Goal: Transaction & Acquisition: Book appointment/travel/reservation

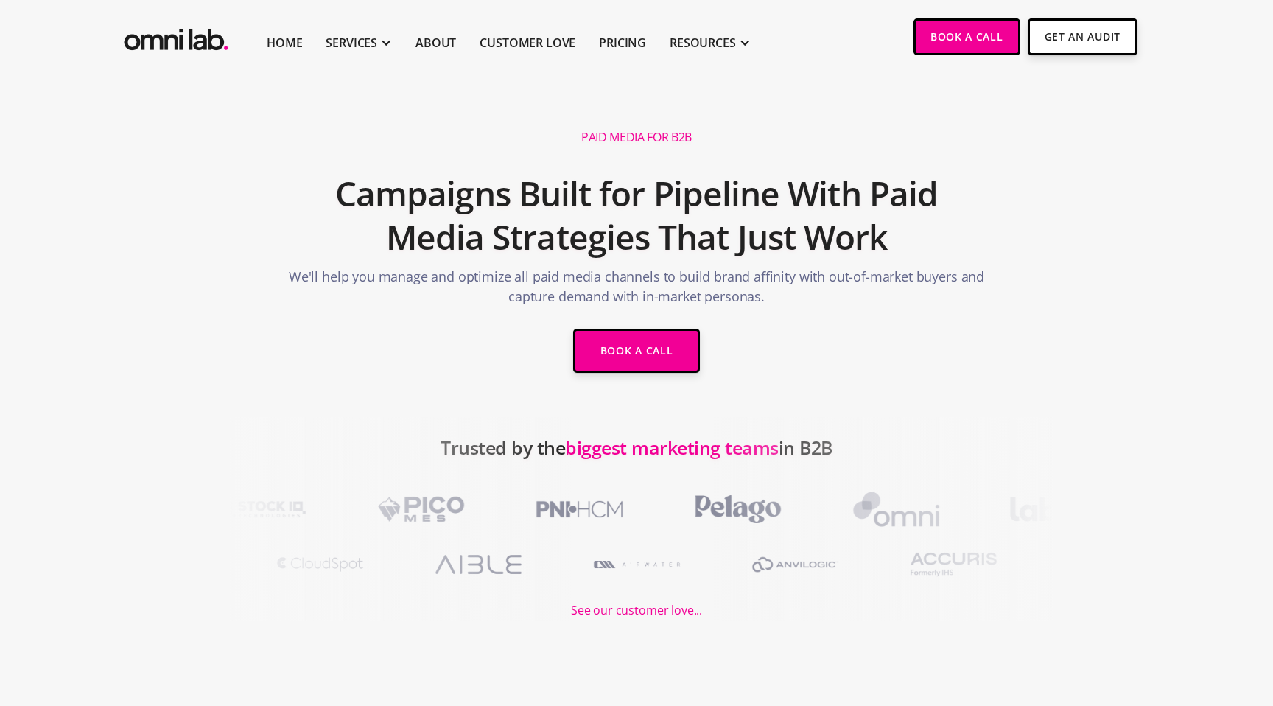
click at [1235, 560] on div at bounding box center [995, 518] width 573 height 203
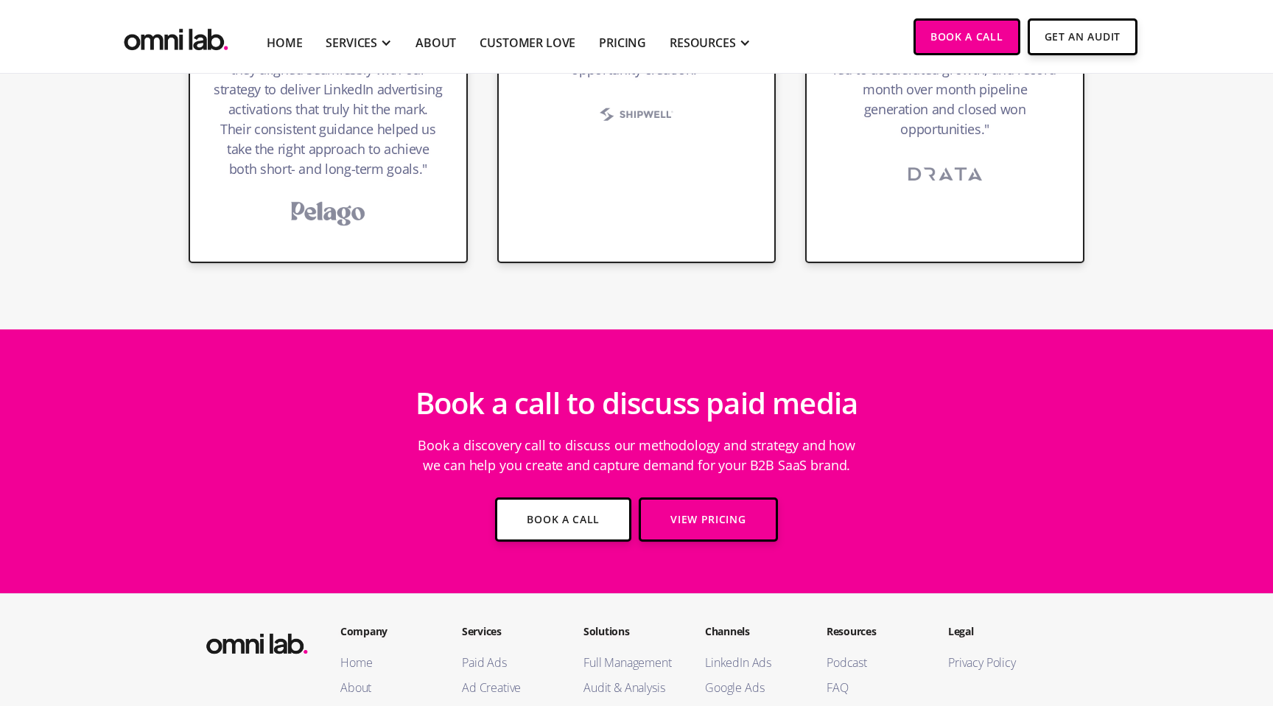
scroll to position [3763, 0]
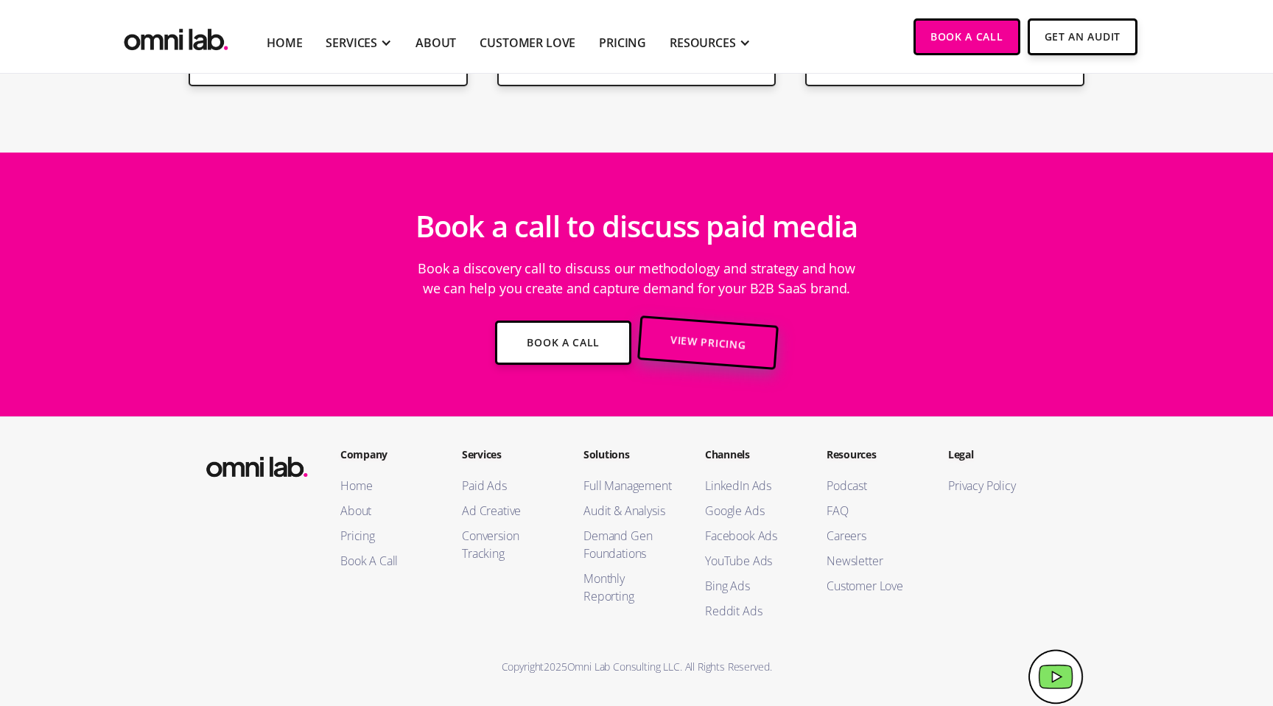
click at [689, 345] on link "View Pricing" at bounding box center [707, 342] width 141 height 55
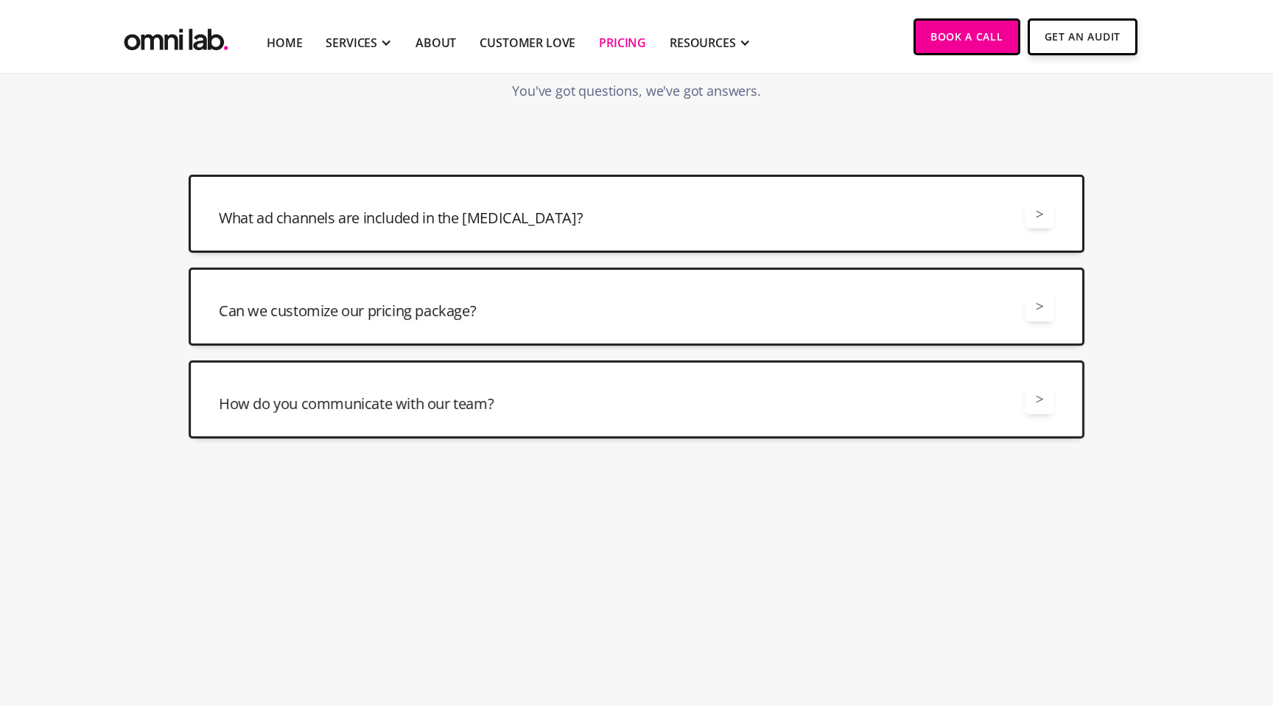
scroll to position [3542, 0]
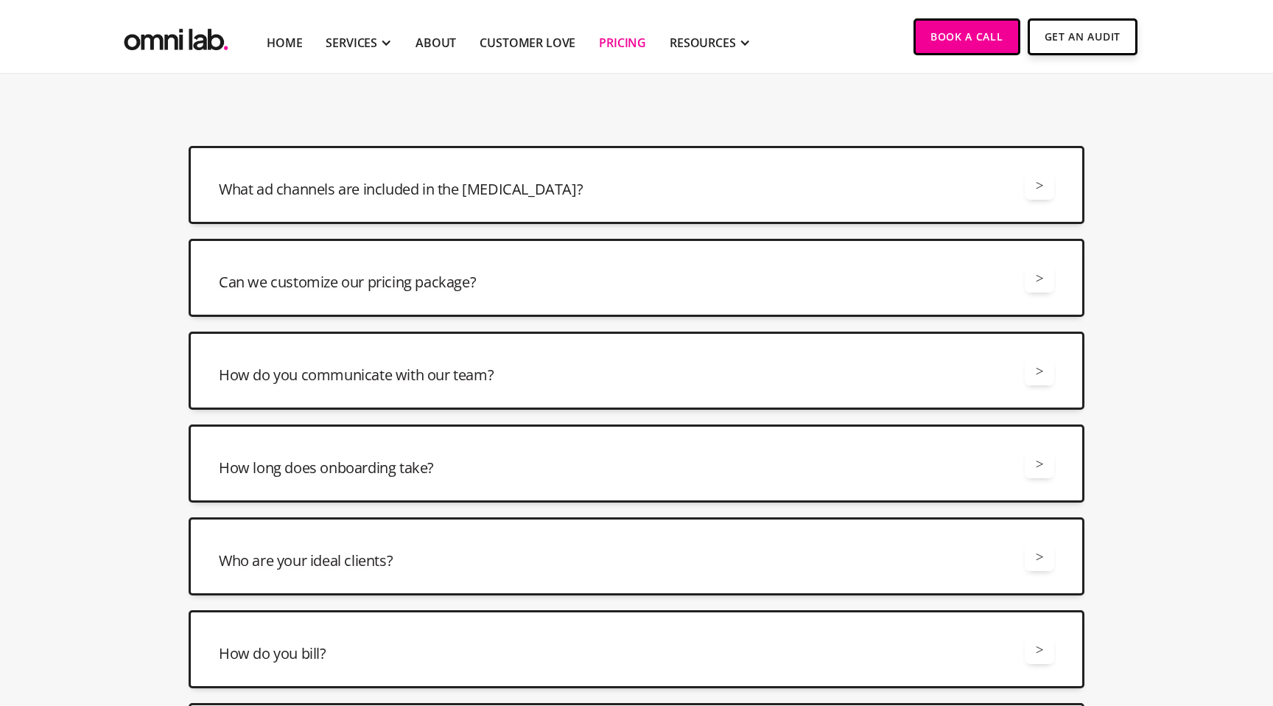
click at [975, 173] on div "What ad channels are included in the retainer? >" at bounding box center [636, 184] width 835 height 29
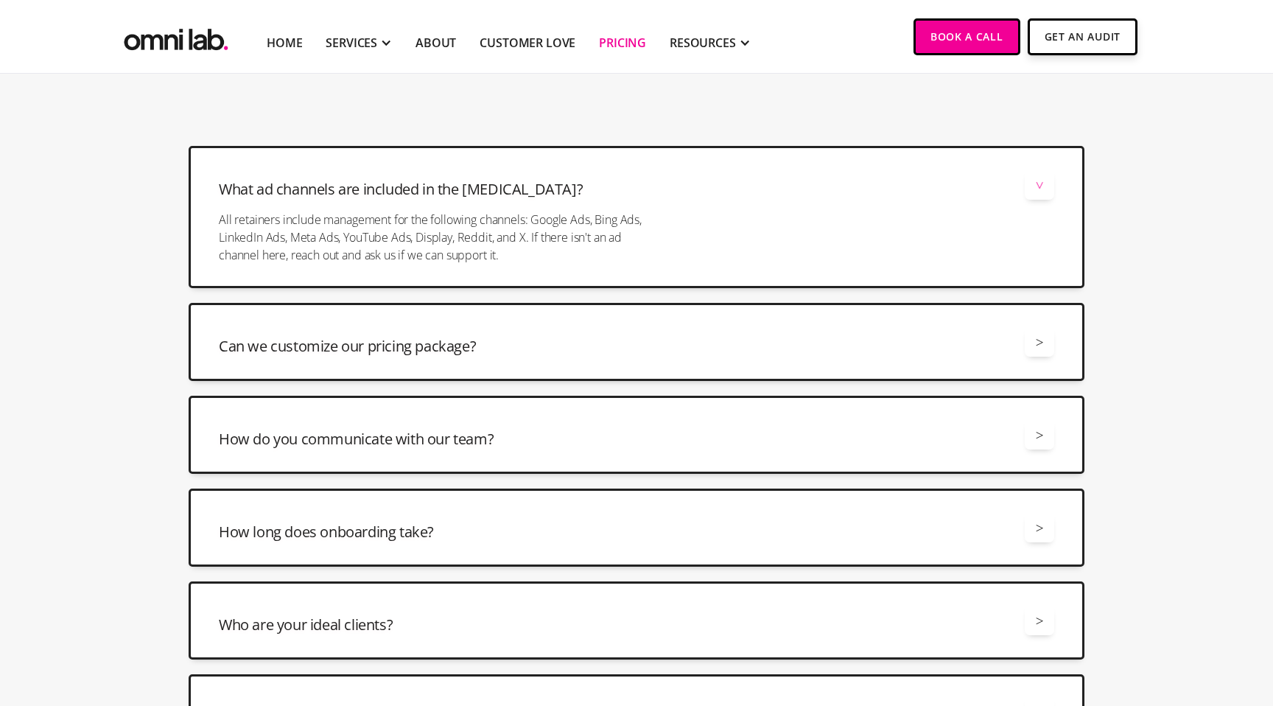
click at [976, 174] on div "What ad channels are included in the retainer? >" at bounding box center [636, 184] width 835 height 29
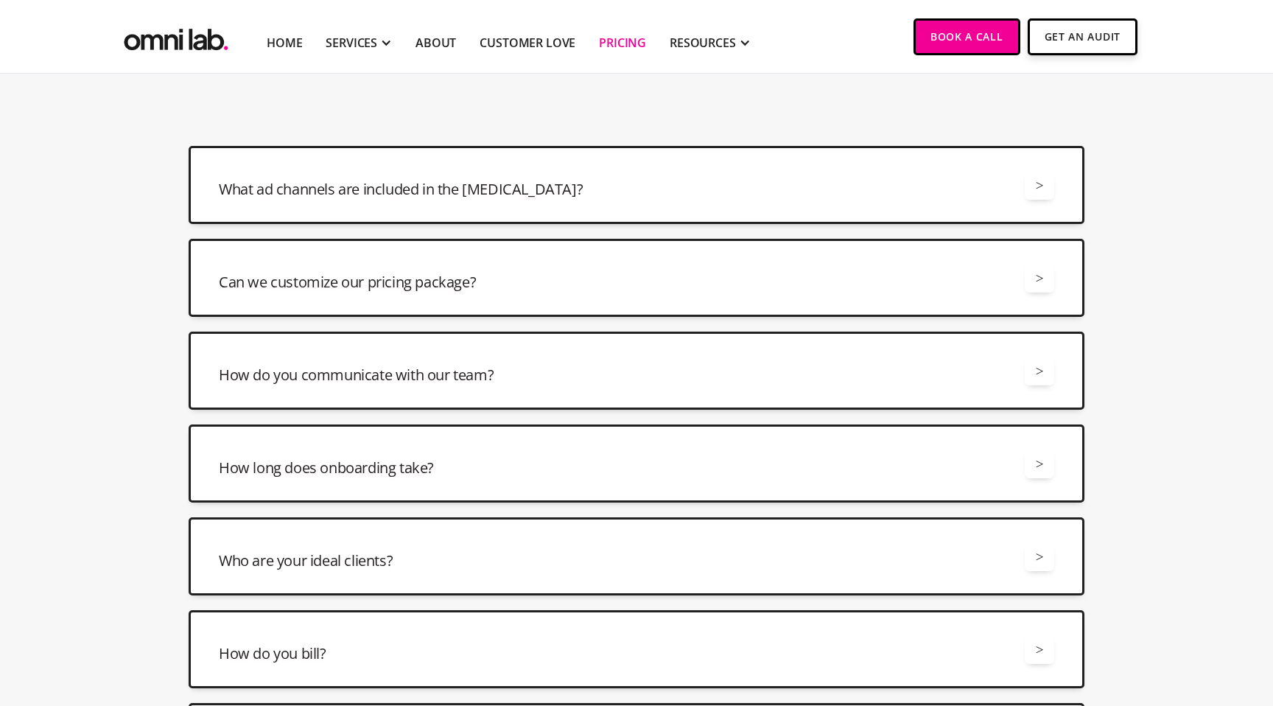
click at [958, 261] on div "Can we customize our pricing package? > Yes, we offer a number of different way…" at bounding box center [637, 278] width 896 height 78
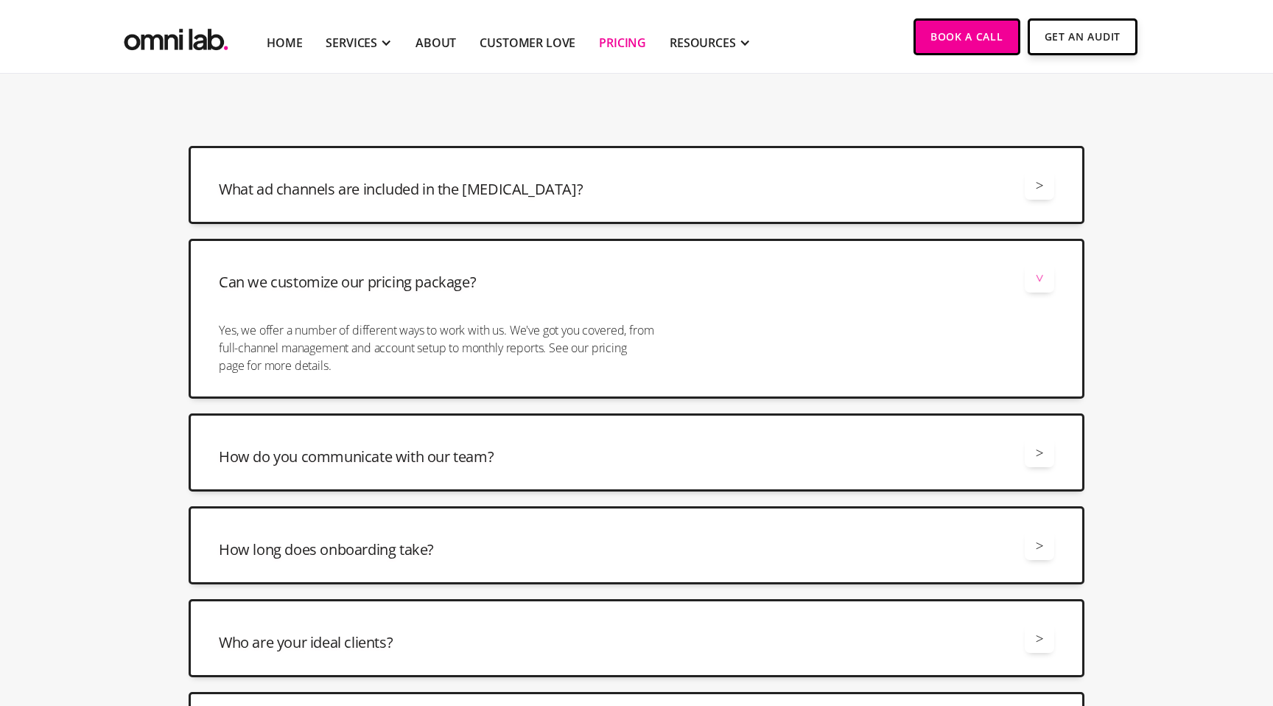
click at [958, 261] on div "Can we customize our pricing package? > Yes, we offer a number of different way…" at bounding box center [637, 319] width 896 height 160
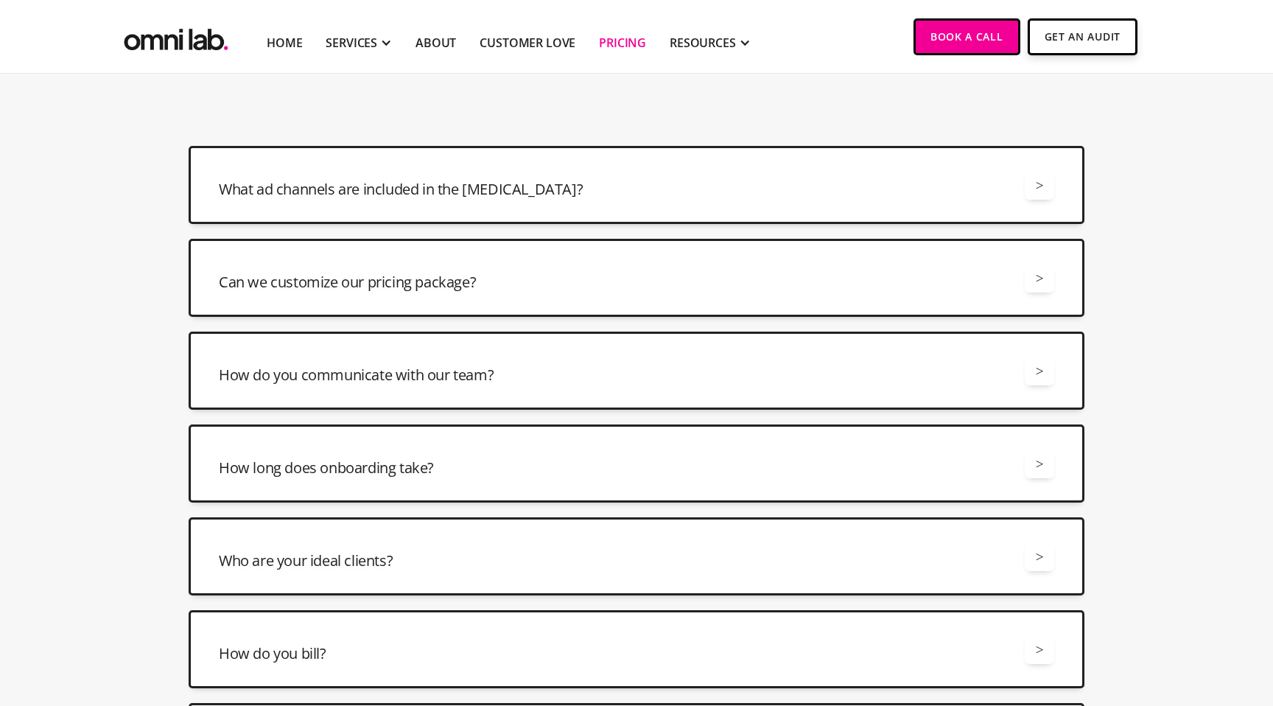
click at [933, 362] on div "How do you communicate with our team? >" at bounding box center [636, 370] width 835 height 29
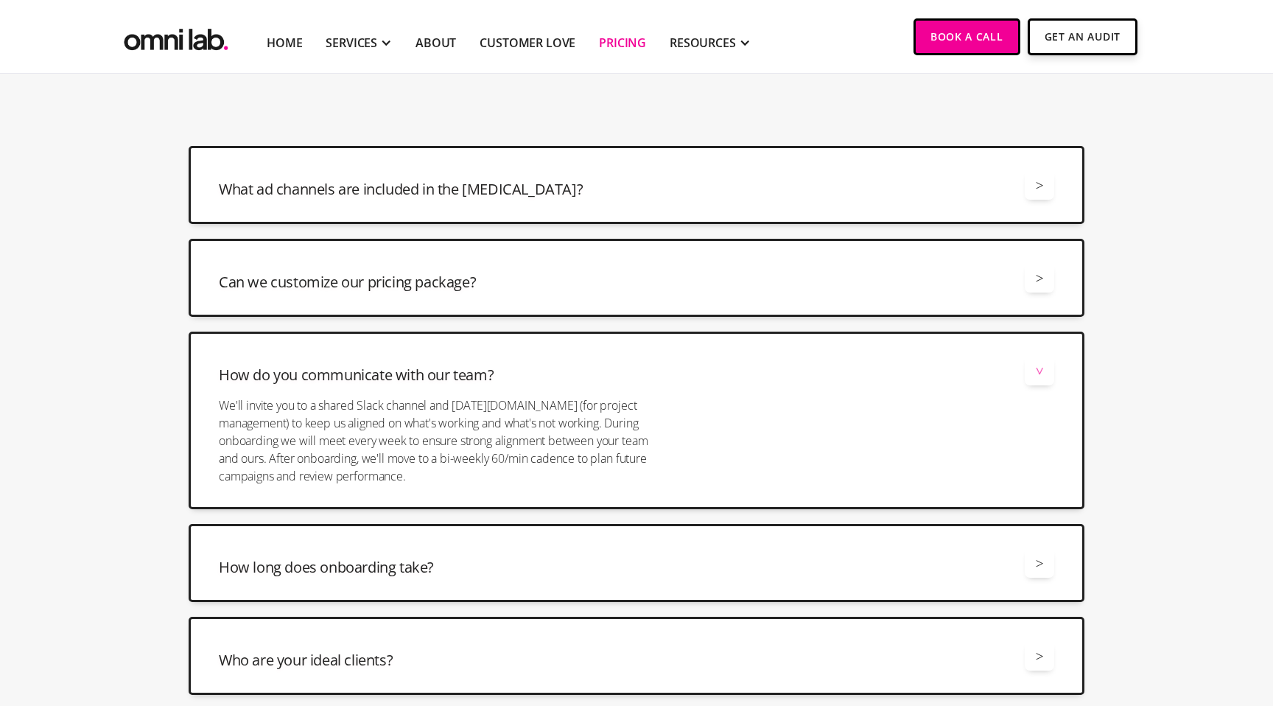
click at [933, 362] on div "How do you communicate with our team? >" at bounding box center [636, 370] width 835 height 29
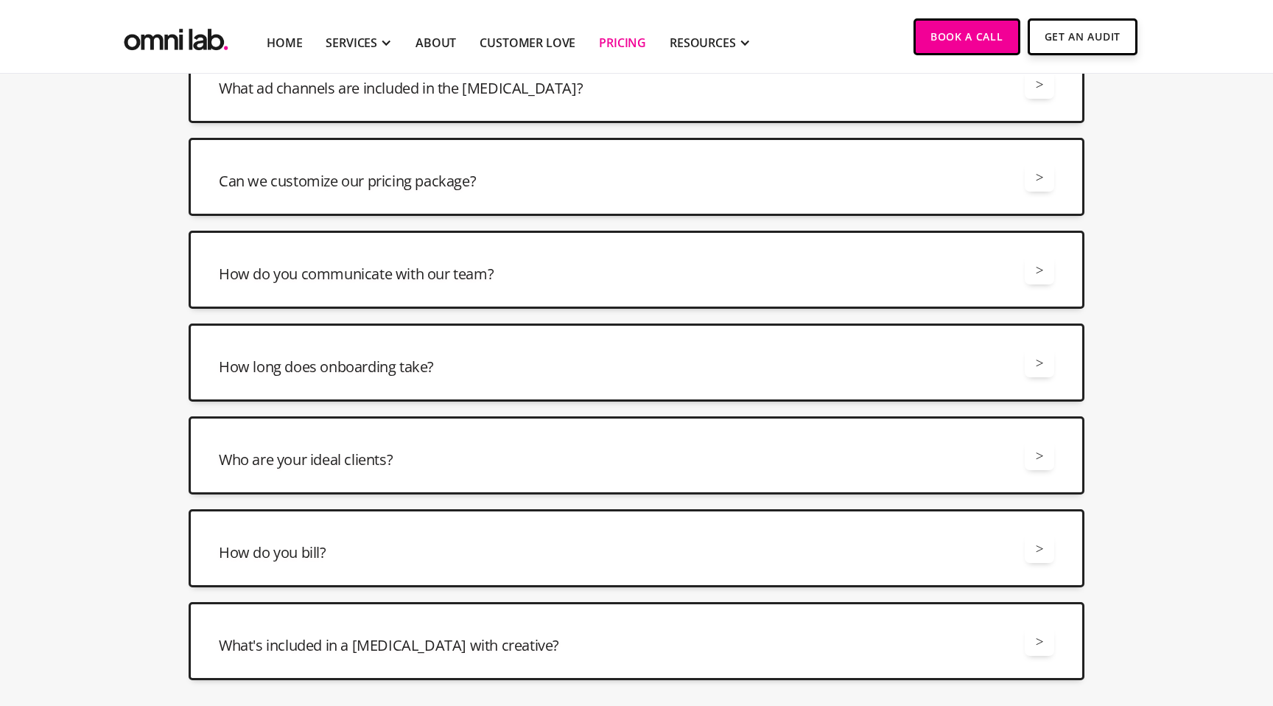
scroll to position [3649, 0]
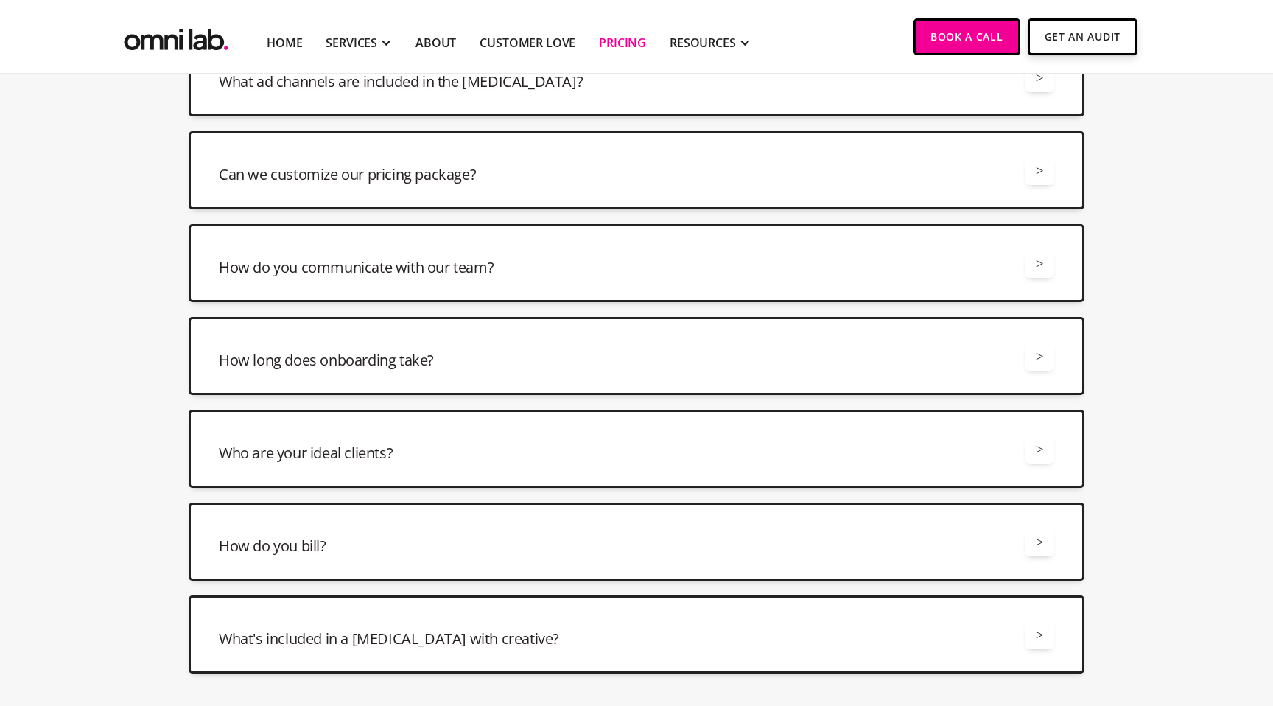
click at [924, 362] on div "How long does onboarding take? >" at bounding box center [636, 355] width 835 height 29
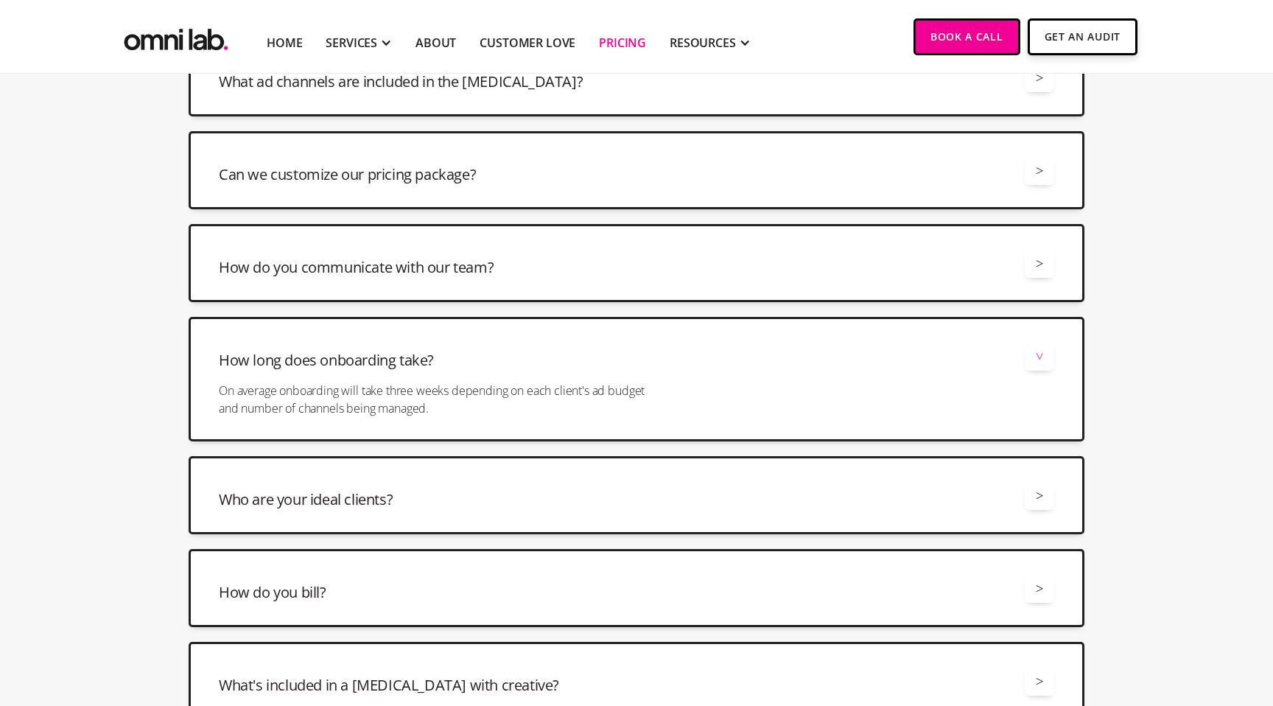
click at [924, 359] on div "How long does onboarding take? >" at bounding box center [636, 355] width 835 height 29
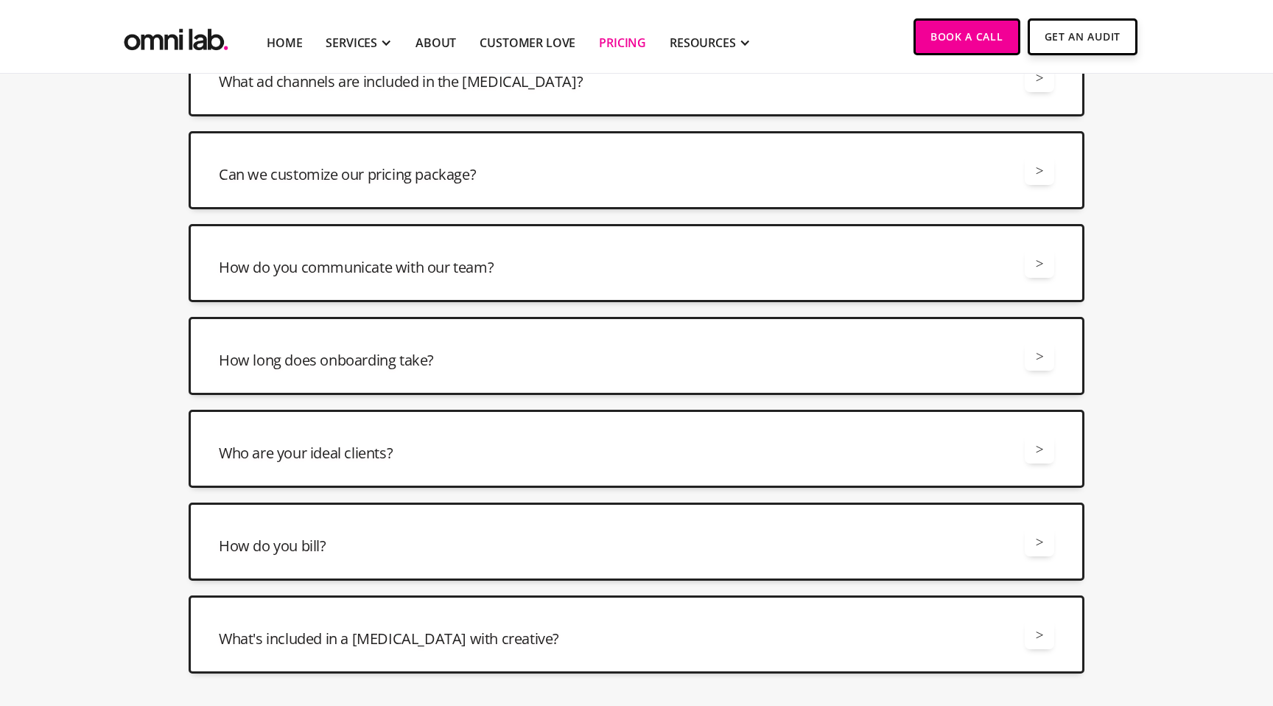
click at [919, 429] on div "Who are your ideal clients? > We are a good fit for B2B SaaS brands spending at…" at bounding box center [637, 449] width 896 height 78
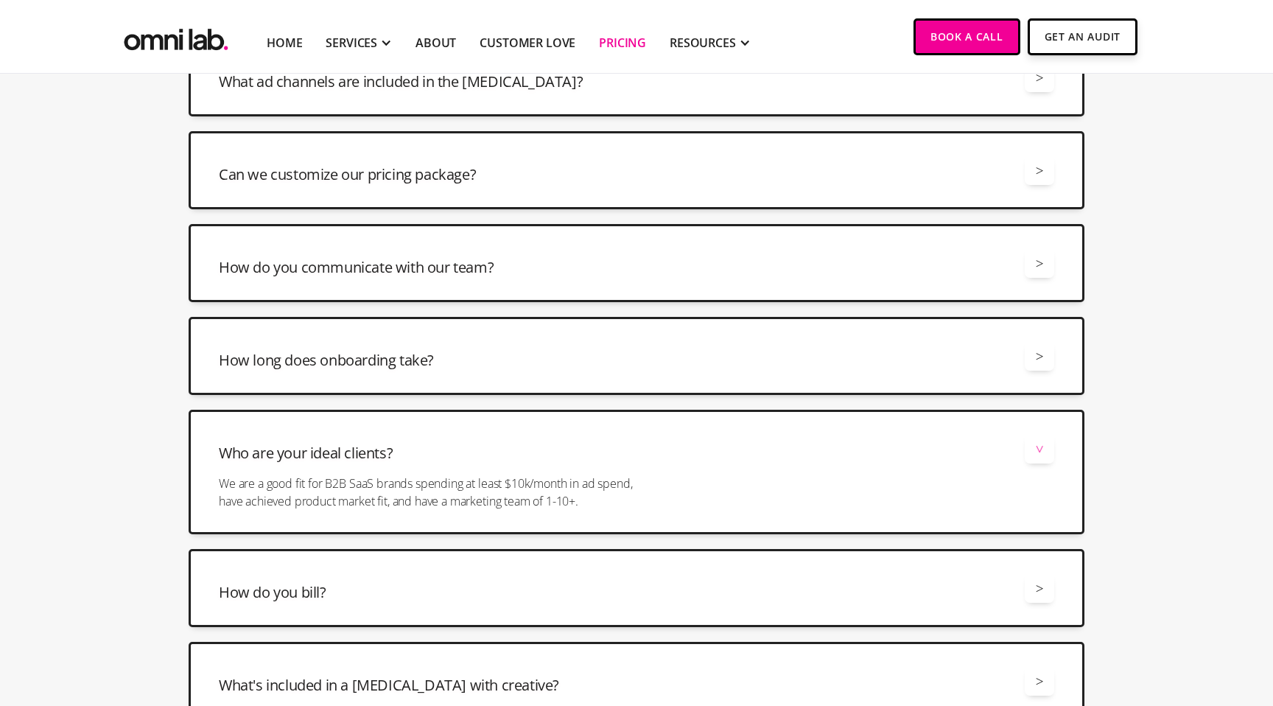
click at [919, 430] on div "Who are your ideal clients? > We are a good fit for B2B SaaS brands spending at…" at bounding box center [637, 472] width 896 height 124
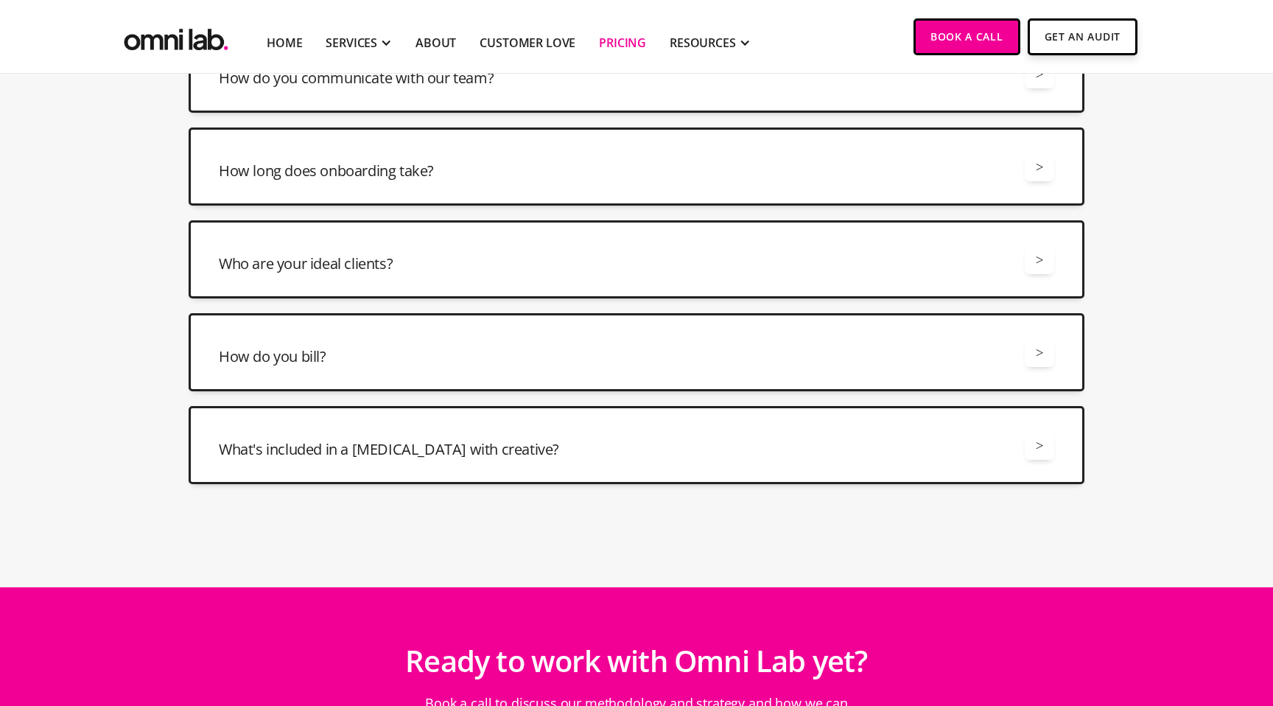
scroll to position [3855, 0]
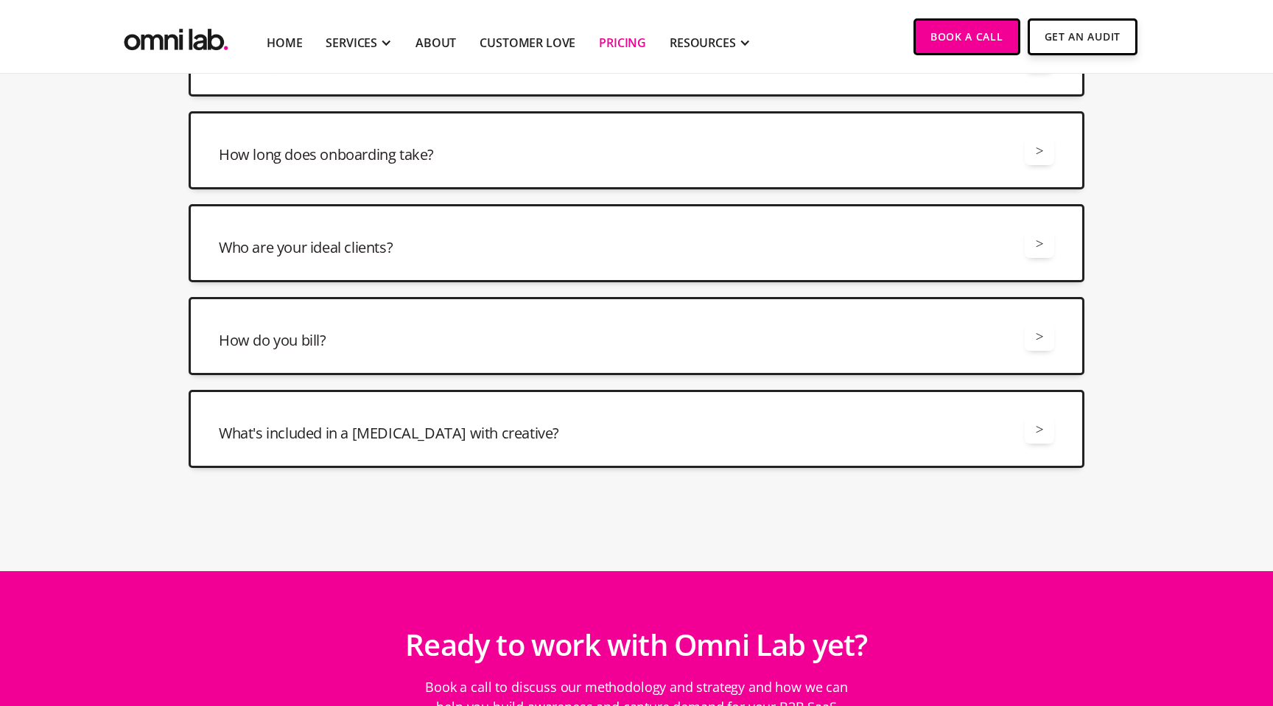
click at [894, 357] on div "How do you bill? > We bill monthly based on what you spent from the prior month." at bounding box center [637, 336] width 896 height 78
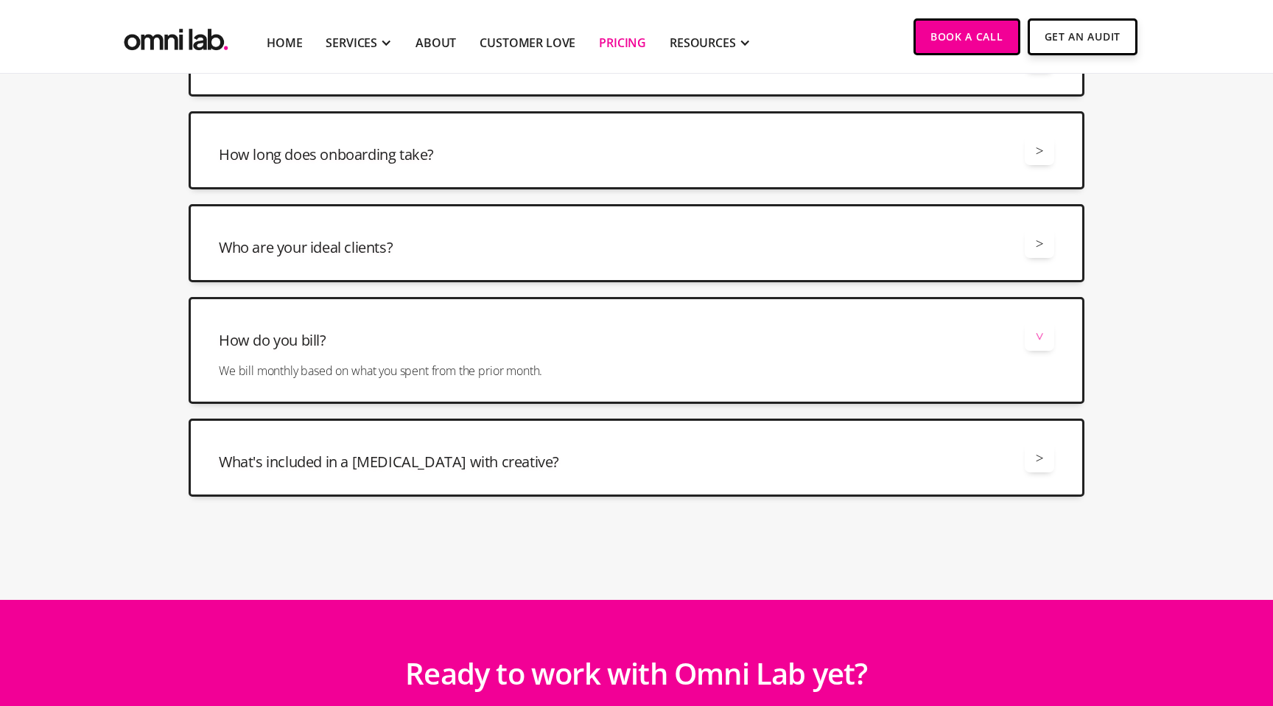
click at [892, 348] on div "How do you bill? >" at bounding box center [636, 335] width 835 height 29
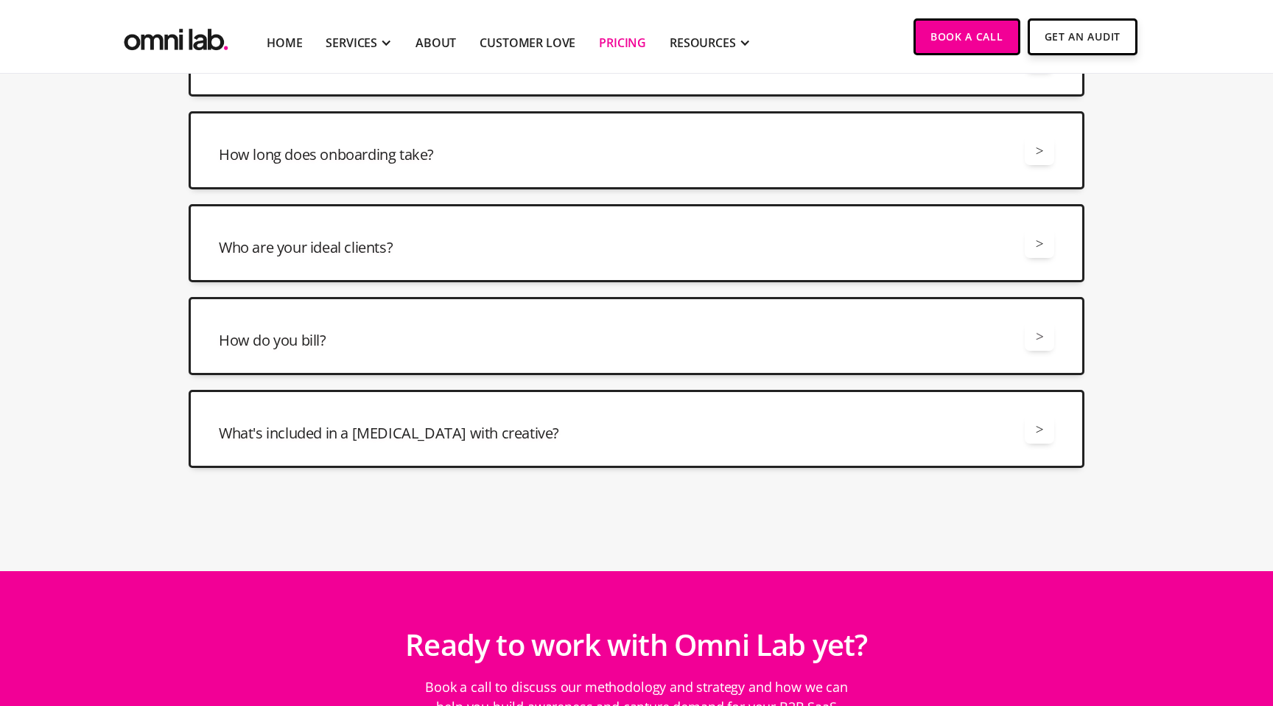
click at [885, 426] on div "What's included in a retainer with creative? >" at bounding box center [636, 428] width 835 height 29
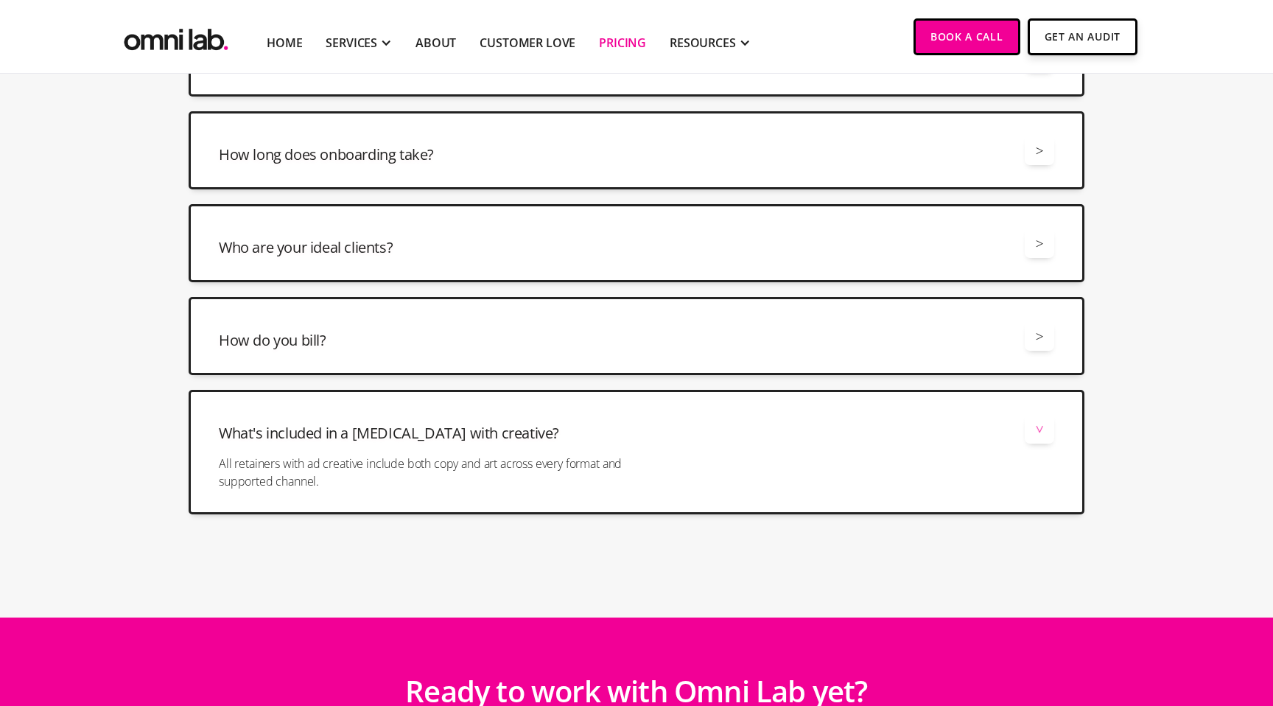
click at [885, 425] on div "What's included in a retainer with creative? >" at bounding box center [636, 428] width 835 height 29
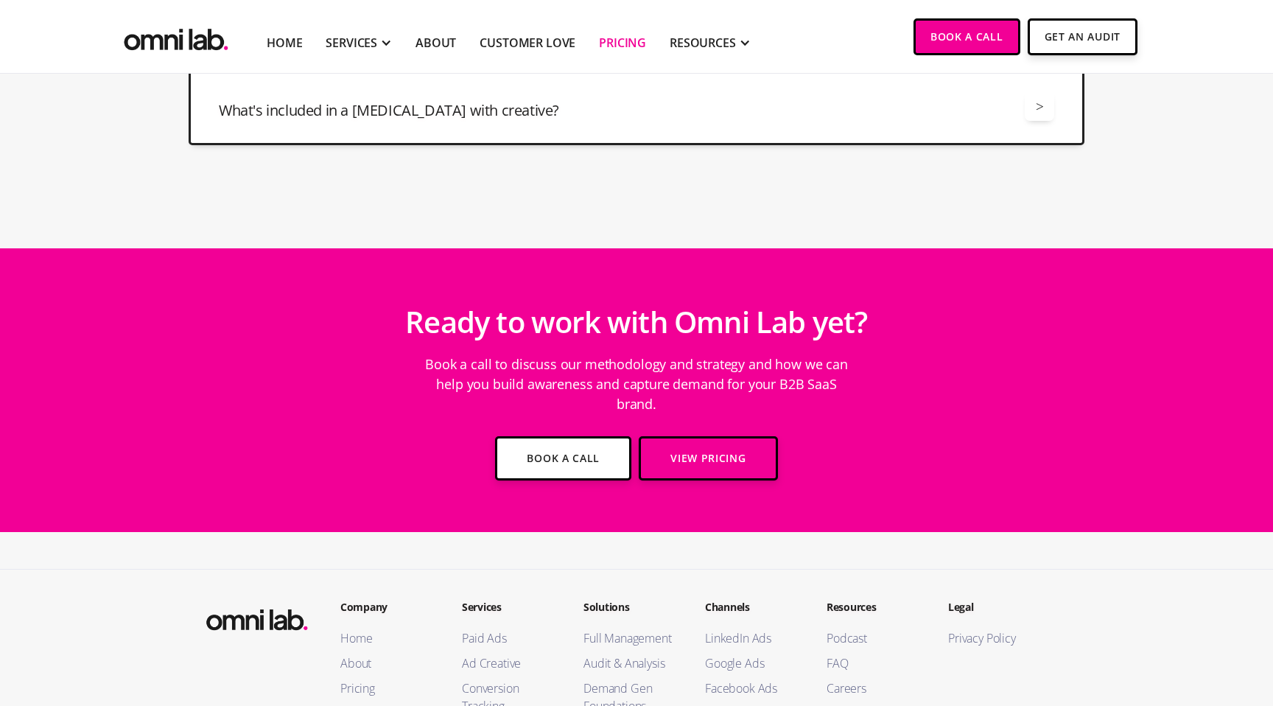
scroll to position [4257, 0]
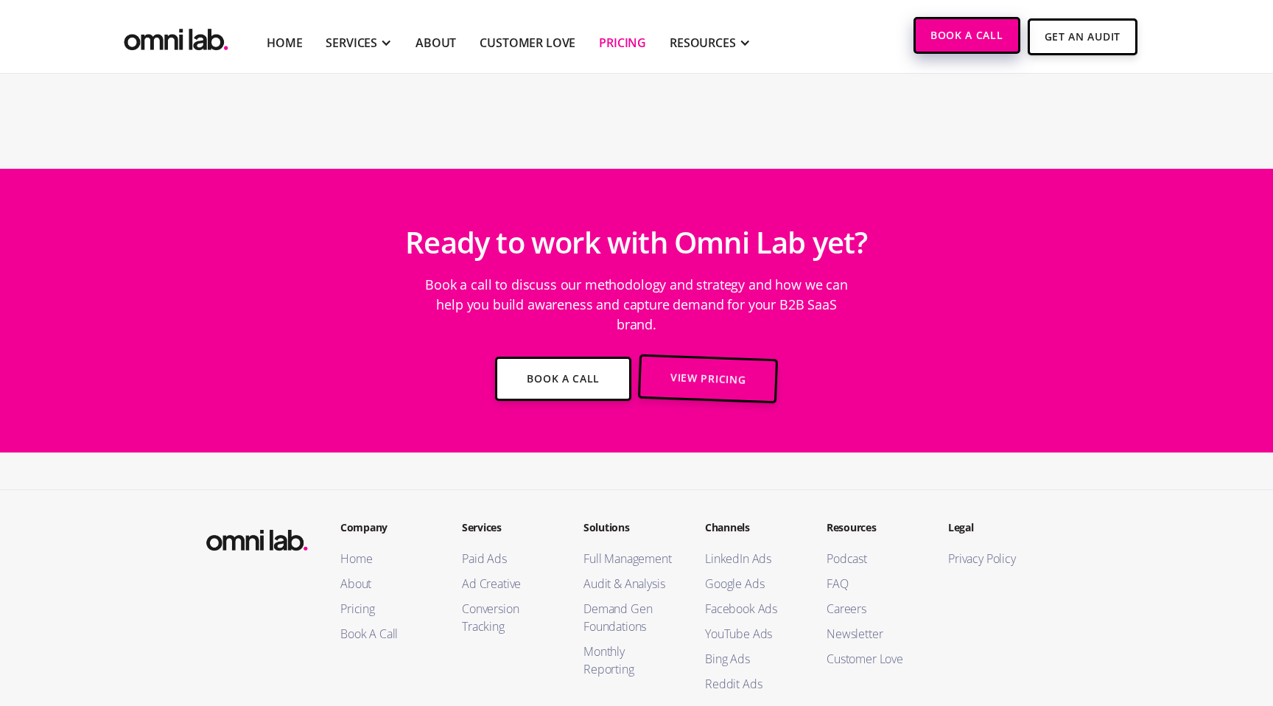
click at [938, 24] on link "Book a Call" at bounding box center [966, 35] width 107 height 37
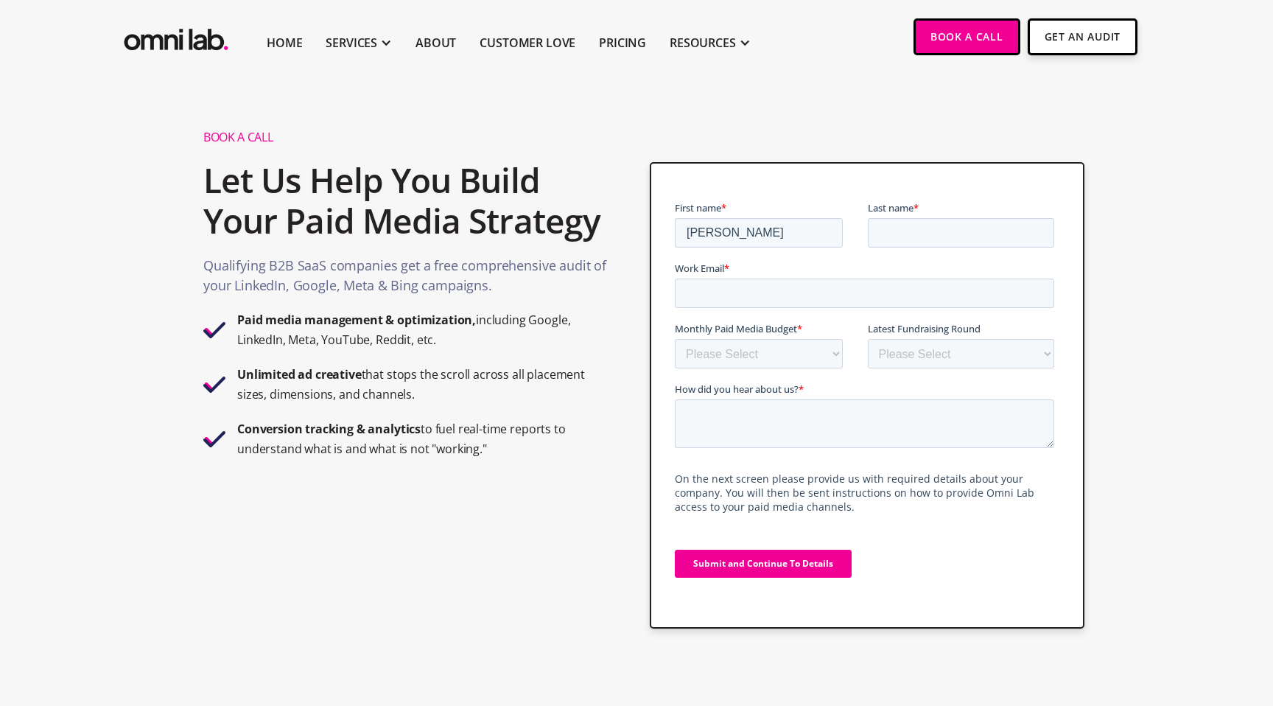
type input "Katherine"
type input "Garcia"
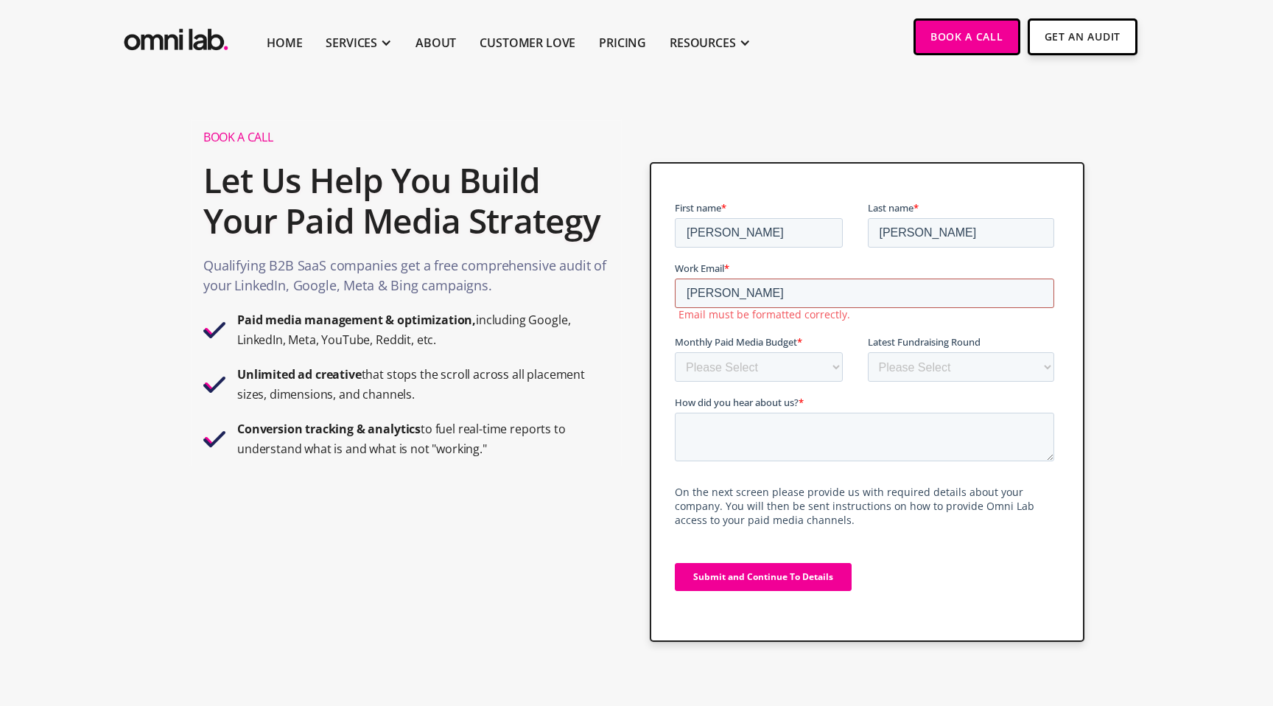
type input "katherine.garcia@signifyd.com"
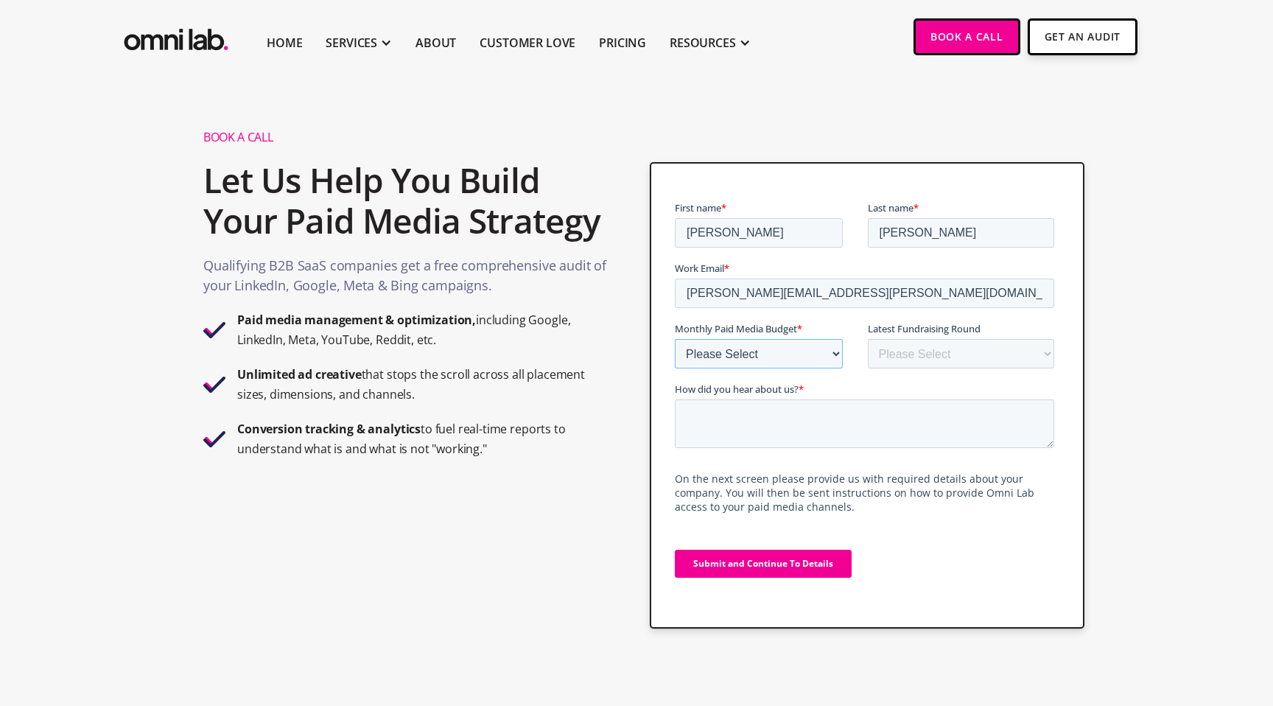
click at [763, 356] on select "Please Select $0 - $5,0000 $5,000 - $10,000 $10,000 - $25,000 $25,000 - $50,000…" at bounding box center [758, 353] width 168 height 29
select select "75000-100000"
click at [674, 339] on select "Please Select $0 - $5,0000 $5,000 - $10,000 $10,000 - $25,000 $25,000 - $50,000…" at bounding box center [758, 353] width 168 height 29
click at [962, 354] on select "Please Select Bootstrapped Seed Series A Series B Series C Series D +" at bounding box center [960, 353] width 187 height 29
click at [807, 346] on select "Please Select $0 - $5,0000 $5,000 - $10,000 $10,000 - $25,000 $25,000 - $50,000…" at bounding box center [758, 353] width 168 height 29
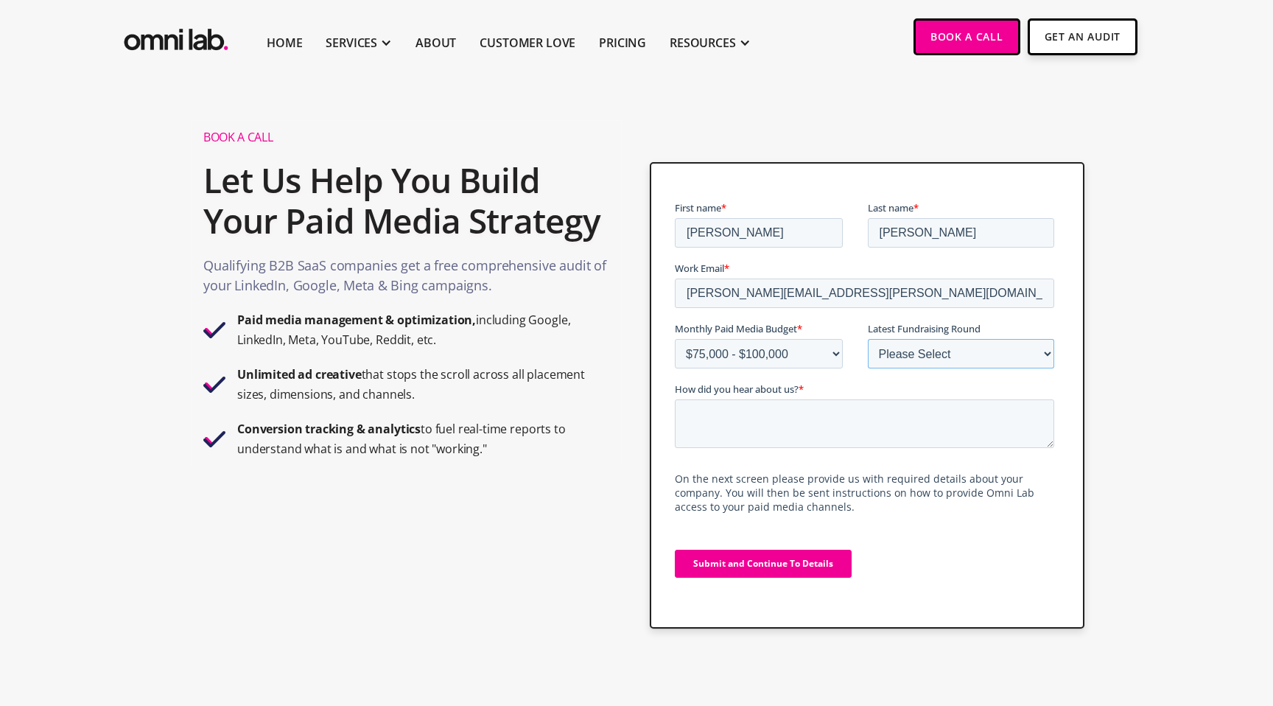
click at [947, 349] on select "Please Select Bootstrapped Seed Series A Series B Series C Series D +" at bounding box center [960, 353] width 187 height 29
click at [896, 414] on textarea "How did you hear about us? *" at bounding box center [863, 423] width 379 height 49
click at [861, 433] on textarea "How did you hear about us? *" at bounding box center [863, 423] width 379 height 49
type textarea "N/A"
click at [825, 561] on input "Submit and Continue To Details" at bounding box center [762, 564] width 177 height 28
